Goal: Information Seeking & Learning: Learn about a topic

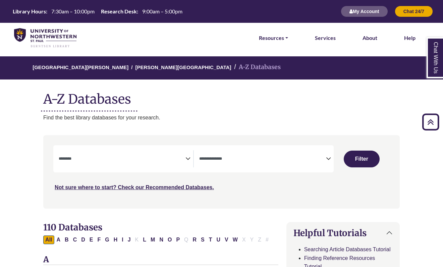
select select "Database Subject Filter"
select select "Database Types Filter"
click at [34, 29] on img at bounding box center [45, 38] width 62 height 20
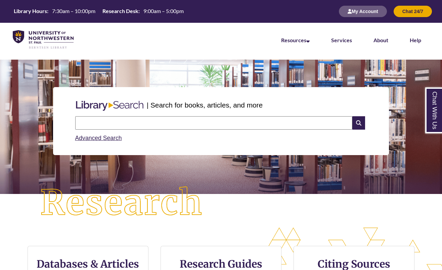
click at [33, 112] on div "| Search for books, articles, and more Search Advanced Search" at bounding box center [221, 121] width 432 height 100
drag, startPoint x: 101, startPoint y: 127, endPoint x: 88, endPoint y: 121, distance: 14.9
click at [101, 127] on input "text" at bounding box center [213, 122] width 277 height 13
click at [98, 128] on input "text" at bounding box center [213, 122] width 277 height 13
type input "******"
